Goal: Navigation & Orientation: Find specific page/section

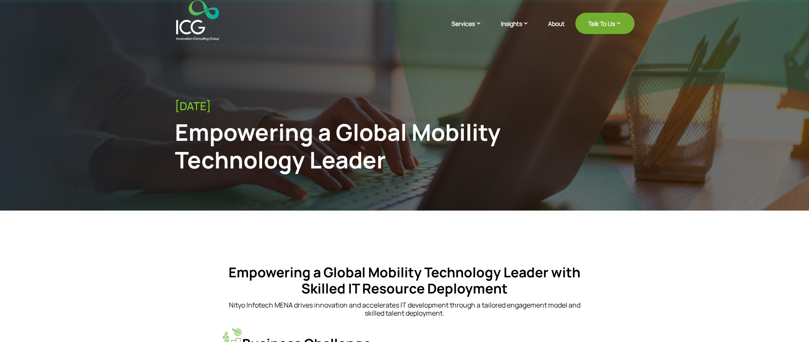
click at [191, 29] on img at bounding box center [197, 20] width 43 height 40
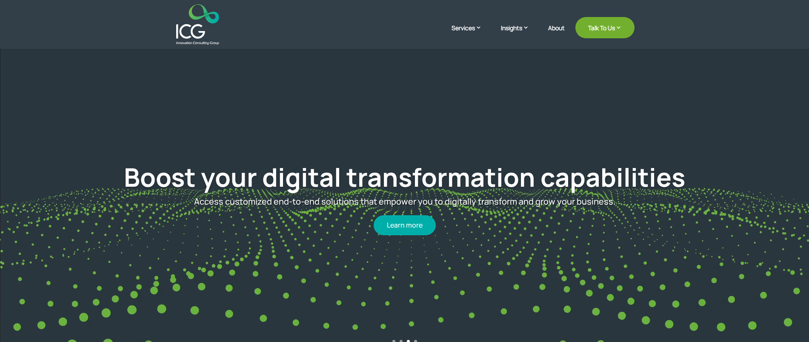
scroll to position [53, 0]
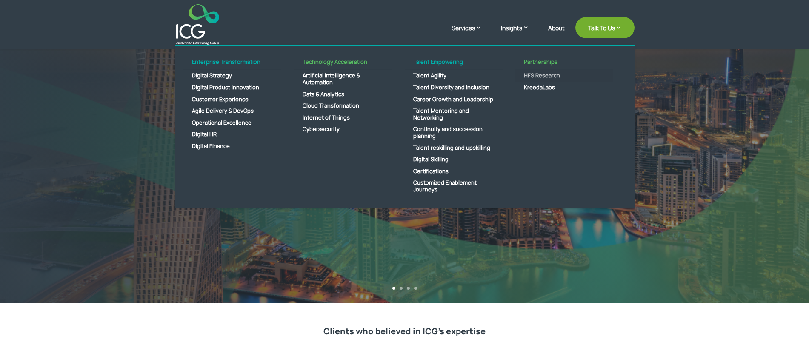
click at [543, 74] on link "HFS Research" at bounding box center [564, 76] width 98 height 12
